Goal: Check status: Check status

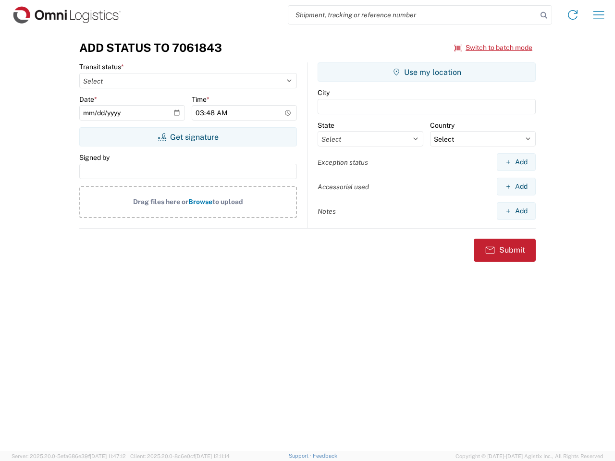
click at [413, 15] on input "search" at bounding box center [412, 15] width 249 height 18
click at [544, 15] on icon at bounding box center [543, 15] width 13 height 13
click at [573, 15] on icon at bounding box center [572, 14] width 15 height 15
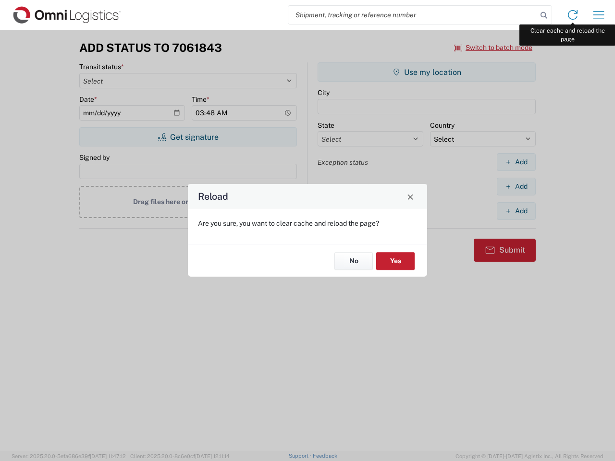
click at [599, 15] on div "Reload Are you sure, you want to clear cache and reload the page? No Yes" at bounding box center [307, 230] width 615 height 461
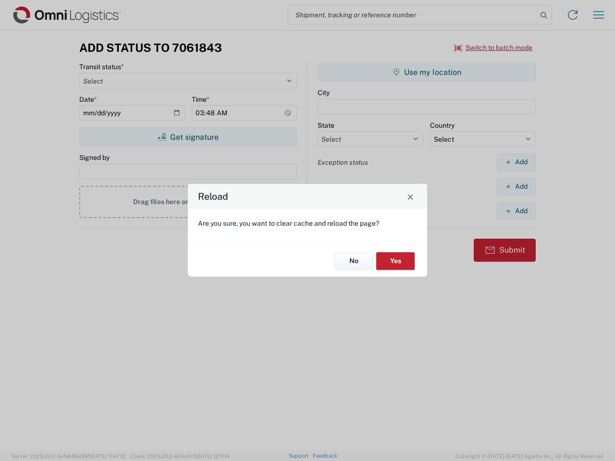
click at [493, 48] on div "Reload Are you sure, you want to clear cache and reload the page? No Yes" at bounding box center [307, 230] width 615 height 461
click at [188, 137] on div "Reload Are you sure, you want to clear cache and reload the page? No Yes" at bounding box center [307, 230] width 615 height 461
click at [427, 72] on div "Reload Are you sure, you want to clear cache and reload the page? No Yes" at bounding box center [307, 230] width 615 height 461
click at [516, 162] on div "Reload Are you sure, you want to clear cache and reload the page? No Yes" at bounding box center [307, 230] width 615 height 461
click at [516, 186] on div "Reload Are you sure, you want to clear cache and reload the page? No Yes" at bounding box center [307, 230] width 615 height 461
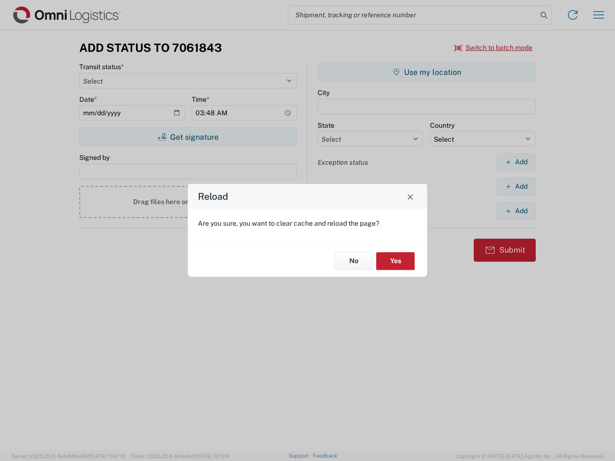
click at [516, 211] on div "Reload Are you sure, you want to clear cache and reload the page? No Yes" at bounding box center [307, 230] width 615 height 461
